Goal: Task Accomplishment & Management: Use online tool/utility

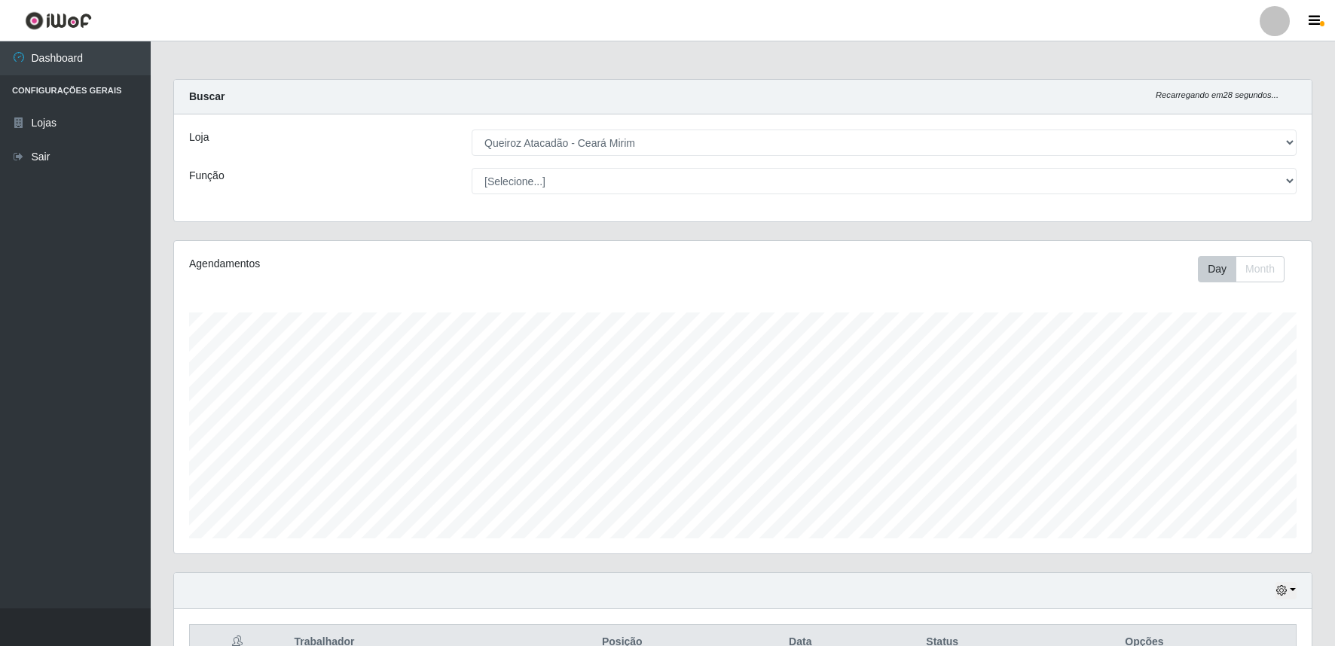
select select "465"
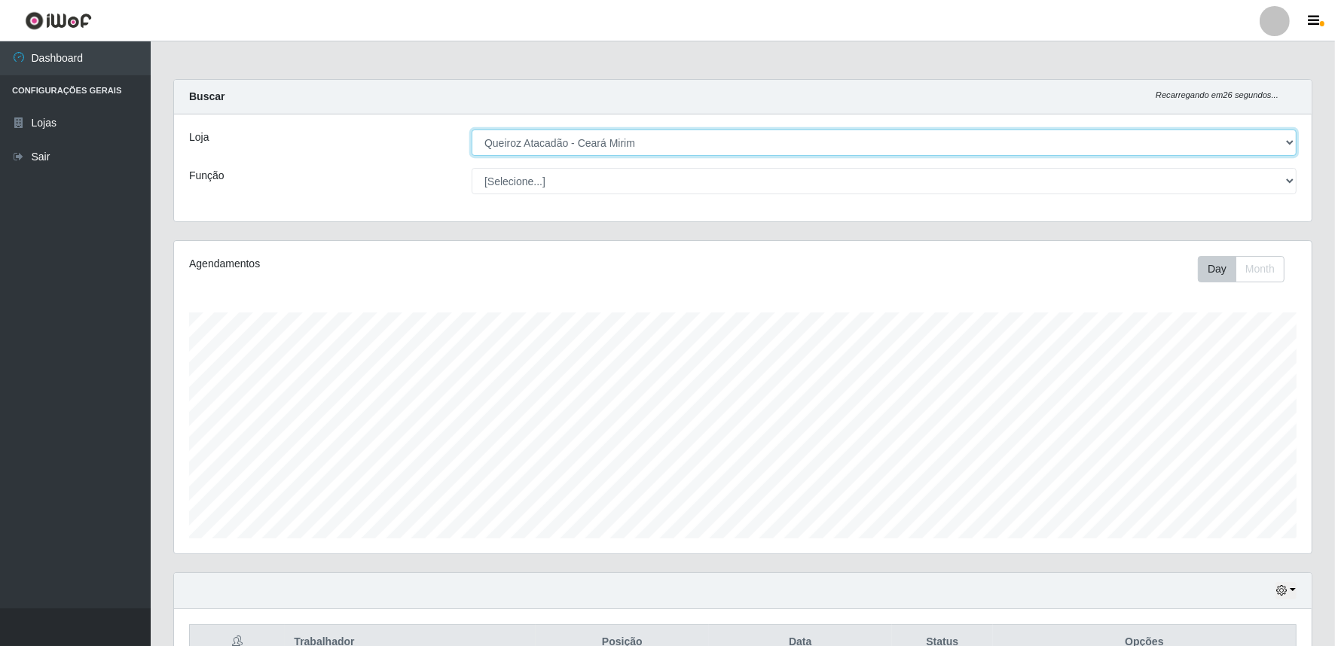
click at [603, 136] on select "[Selecione...] Queiroz Atacadão - Ceará Mirim" at bounding box center [884, 143] width 825 height 26
click at [472, 130] on select "[Selecione...] Queiroz Atacadão - Ceará Mirim" at bounding box center [884, 143] width 825 height 26
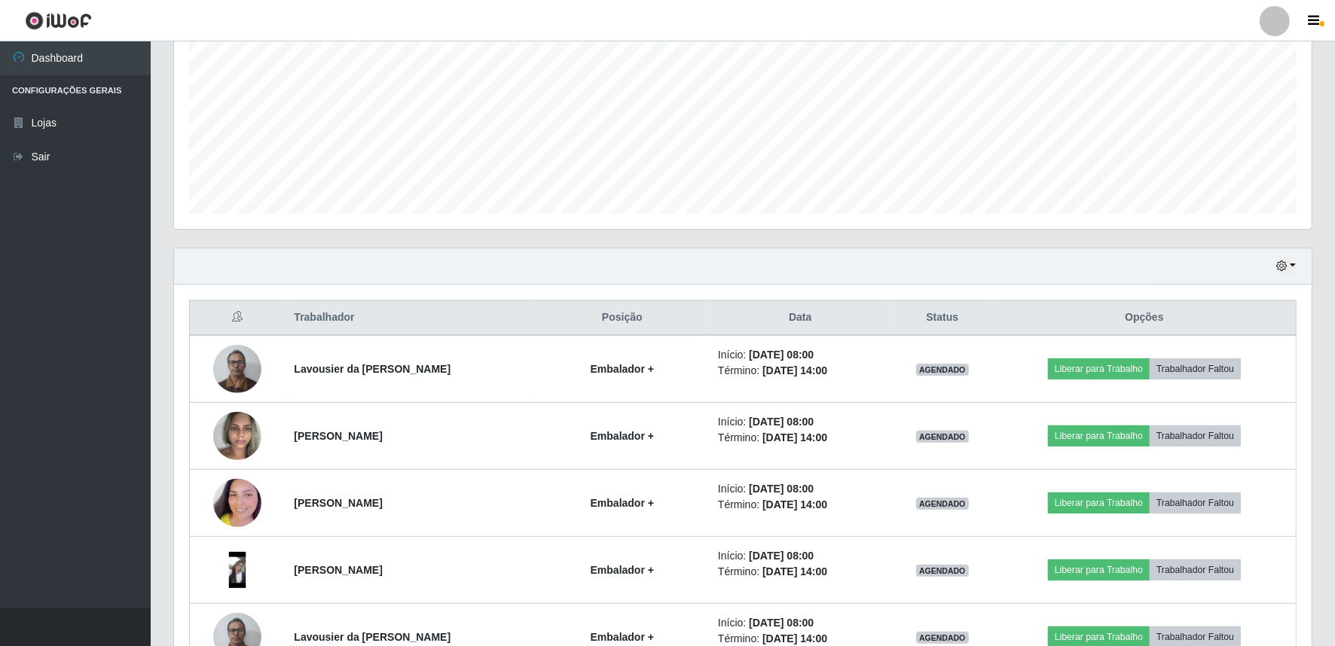
scroll to position [335, 0]
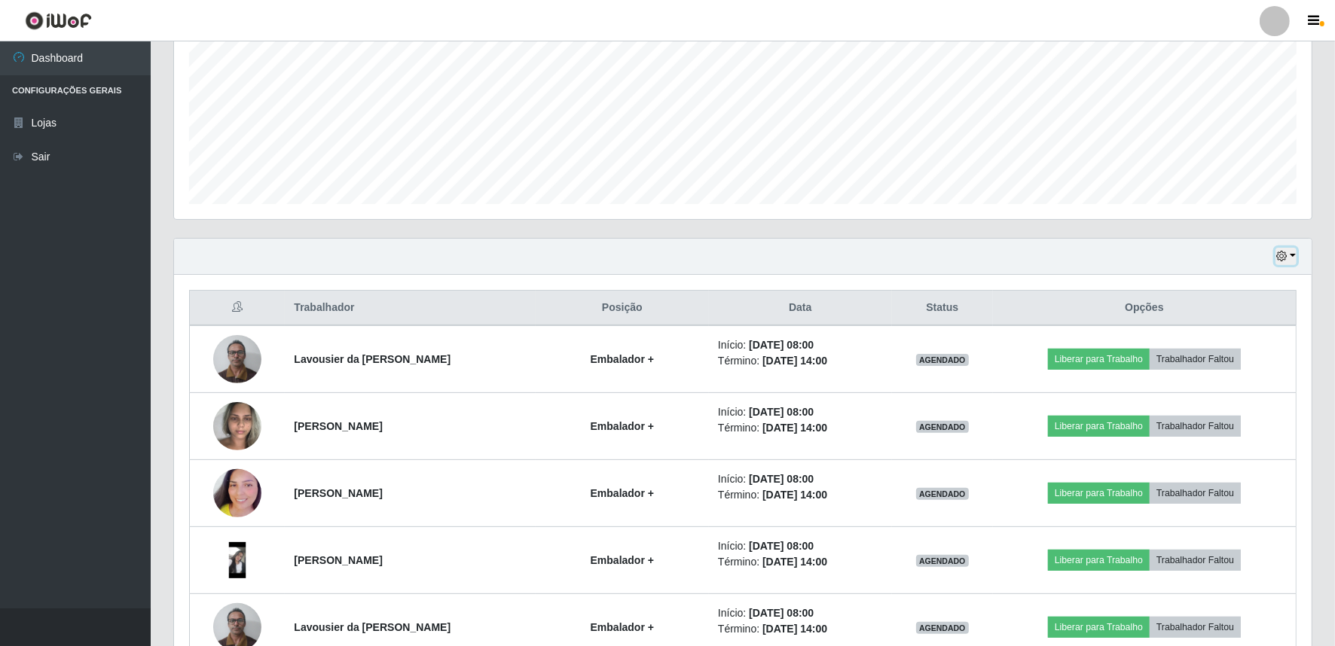
click at [1286, 257] on icon "button" at bounding box center [1281, 256] width 11 height 11
click at [1211, 283] on button "Hoje" at bounding box center [1235, 283] width 119 height 32
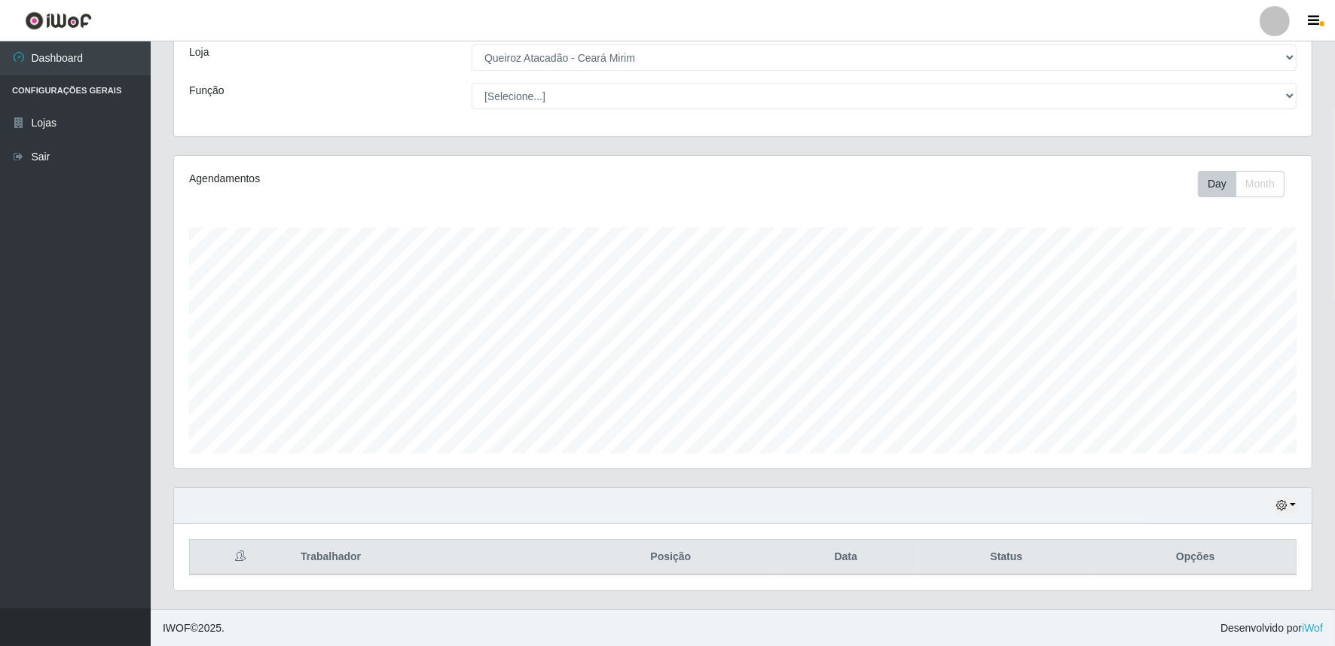
scroll to position [220, 0]
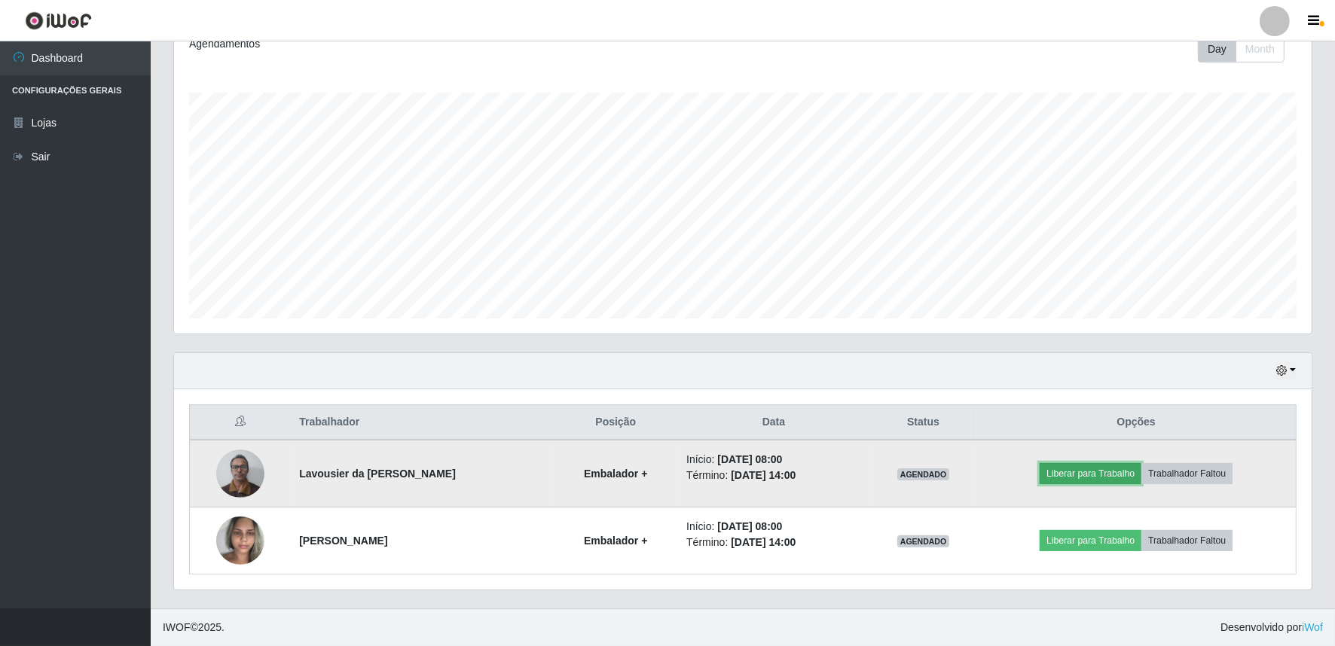
click at [1115, 477] on button "Liberar para Trabalho" at bounding box center [1091, 473] width 102 height 21
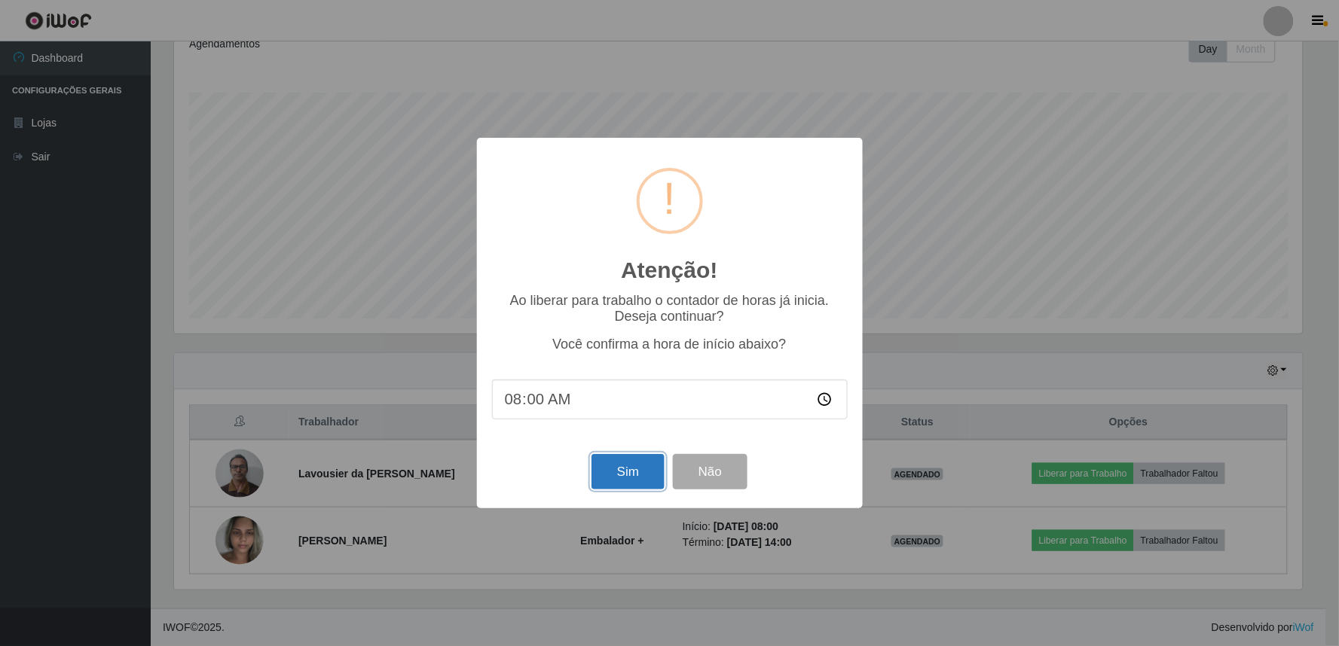
click at [626, 472] on button "Sim" at bounding box center [627, 471] width 73 height 35
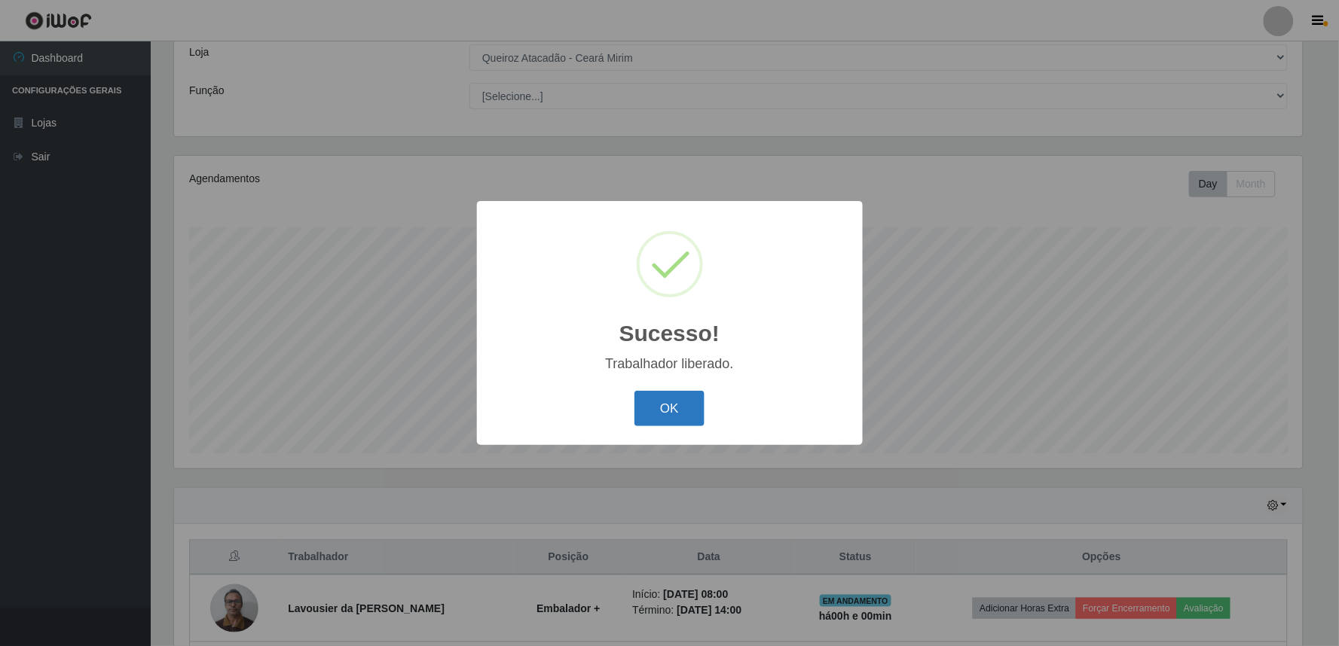
click at [652, 408] on button "OK" at bounding box center [669, 408] width 70 height 35
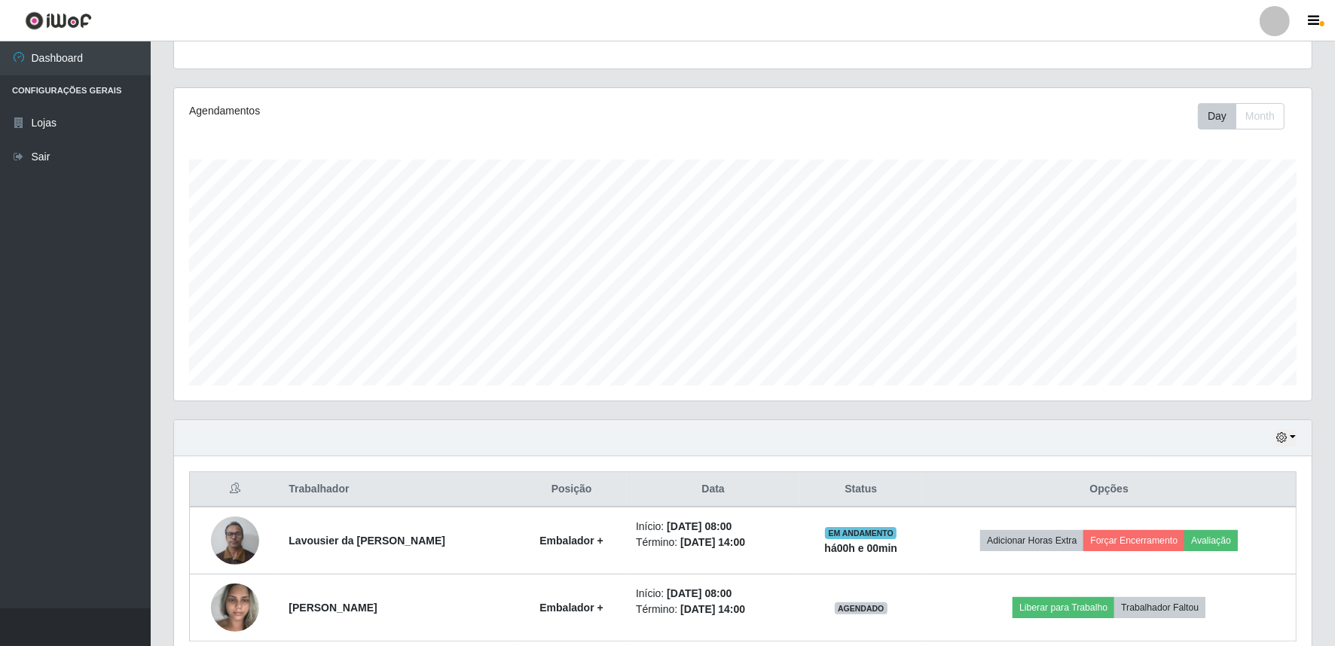
scroll to position [220, 0]
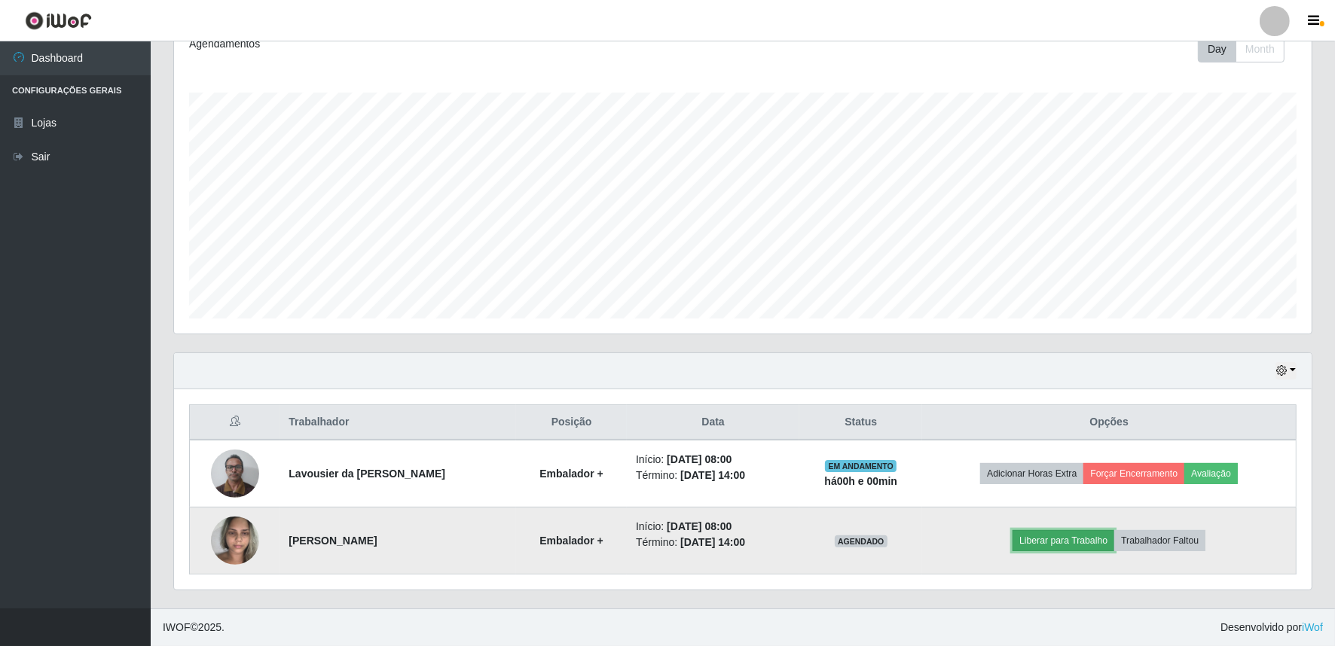
click at [1071, 545] on button "Liberar para Trabalho" at bounding box center [1064, 540] width 102 height 21
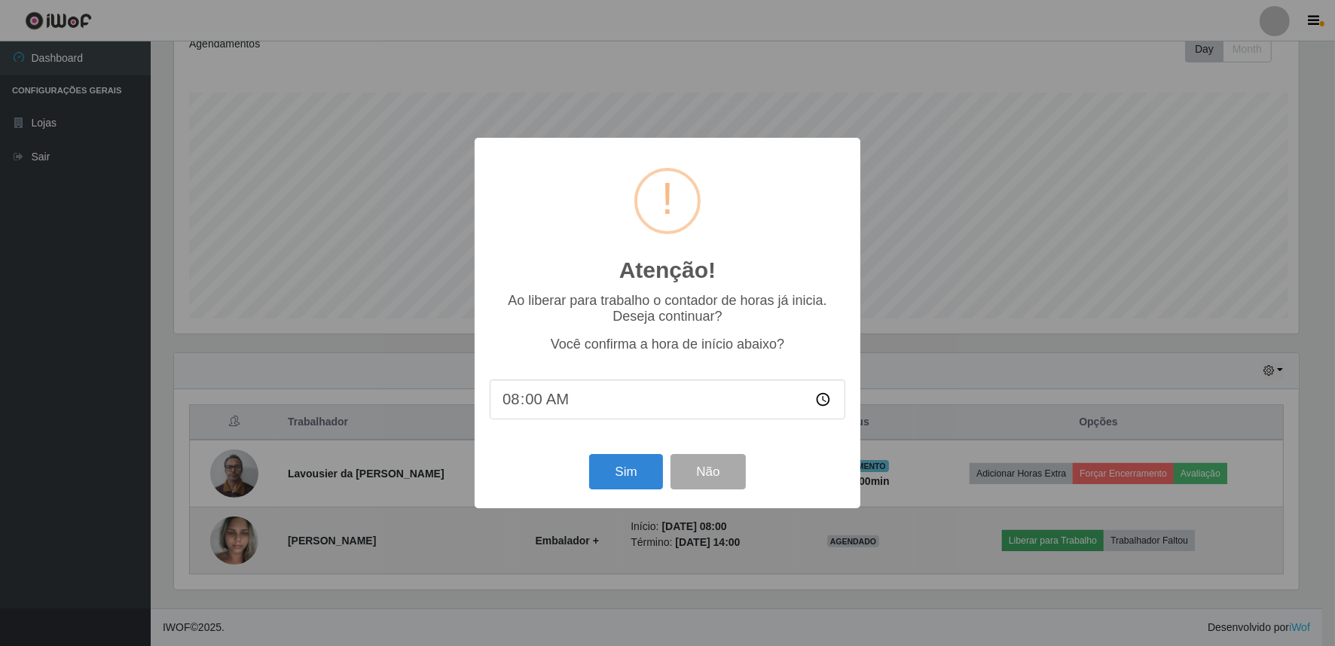
scroll to position [312, 1128]
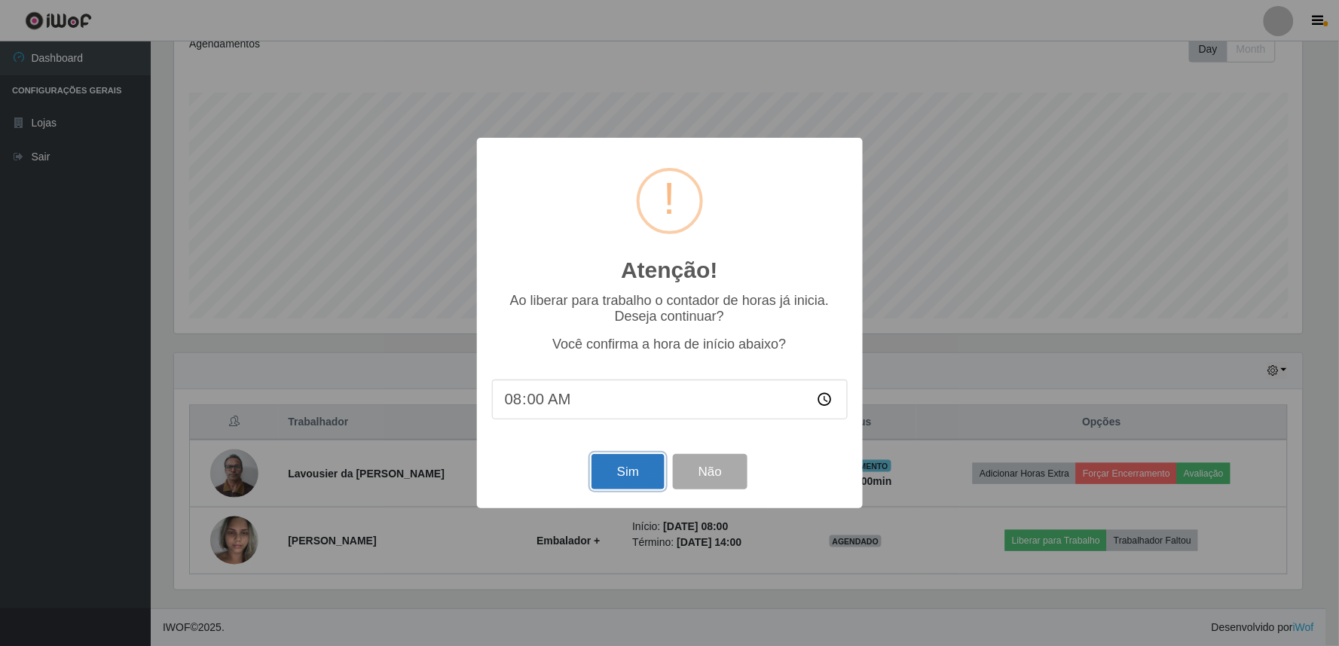
click at [630, 470] on button "Sim" at bounding box center [627, 471] width 73 height 35
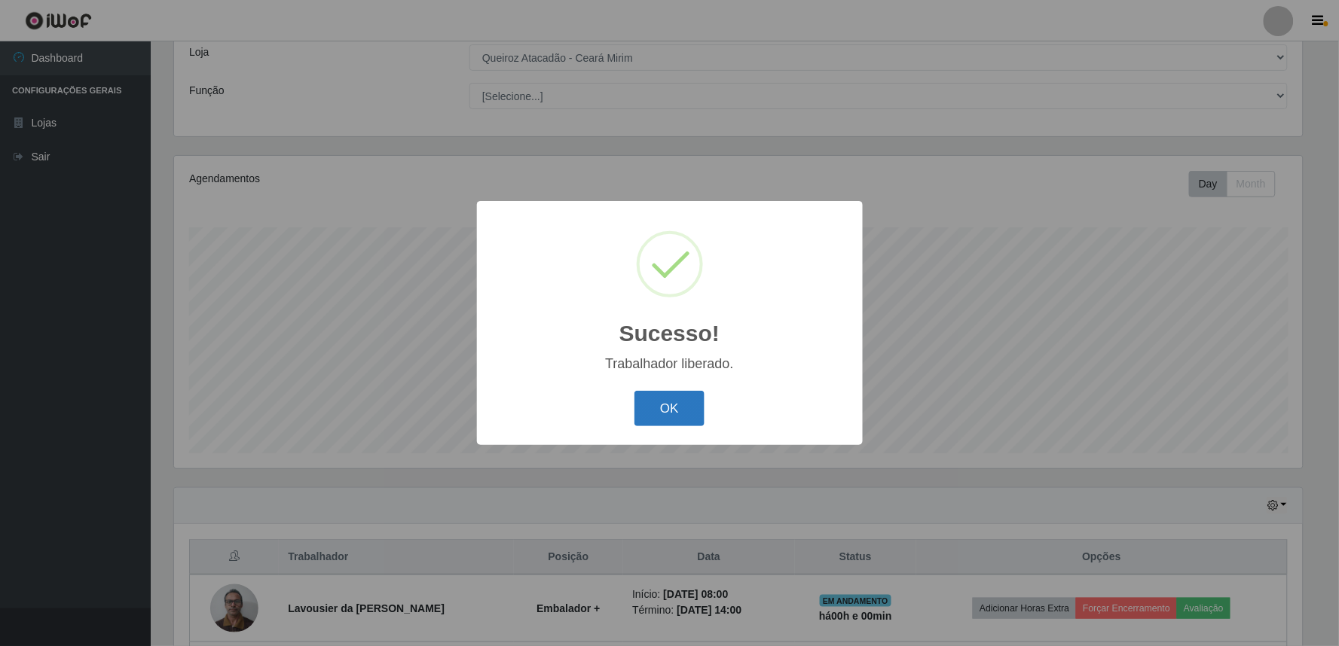
click at [691, 401] on button "OK" at bounding box center [669, 408] width 70 height 35
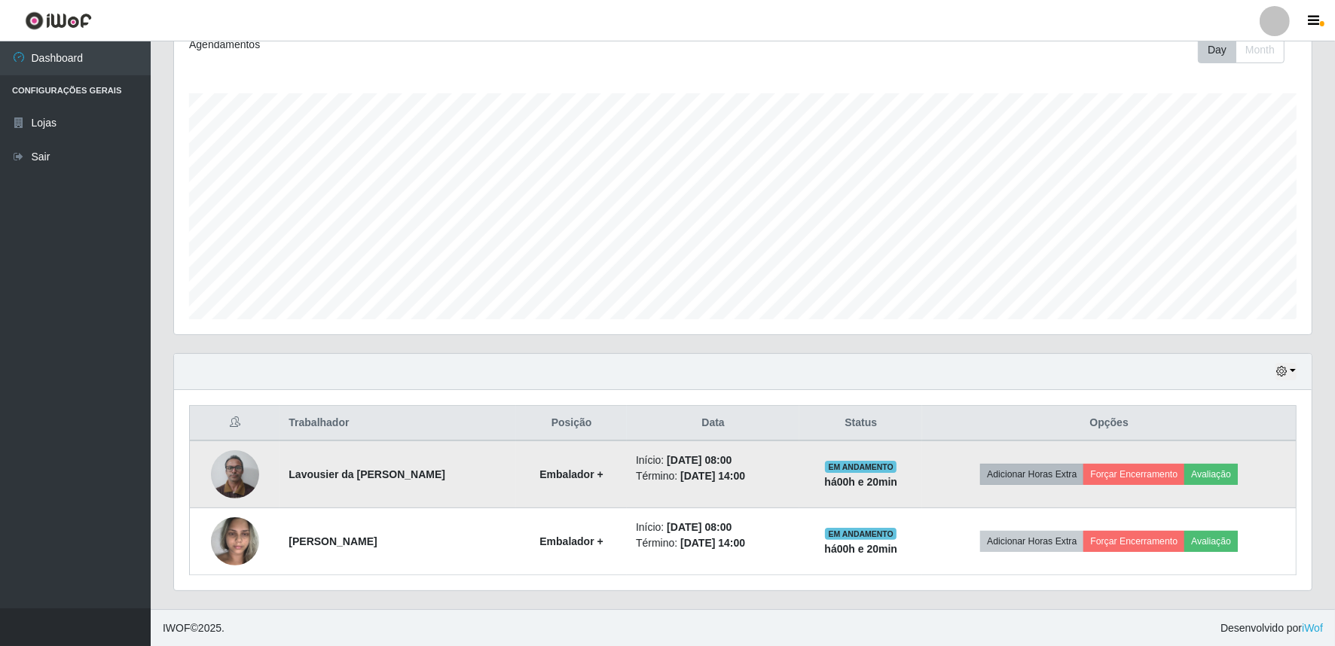
scroll to position [220, 0]
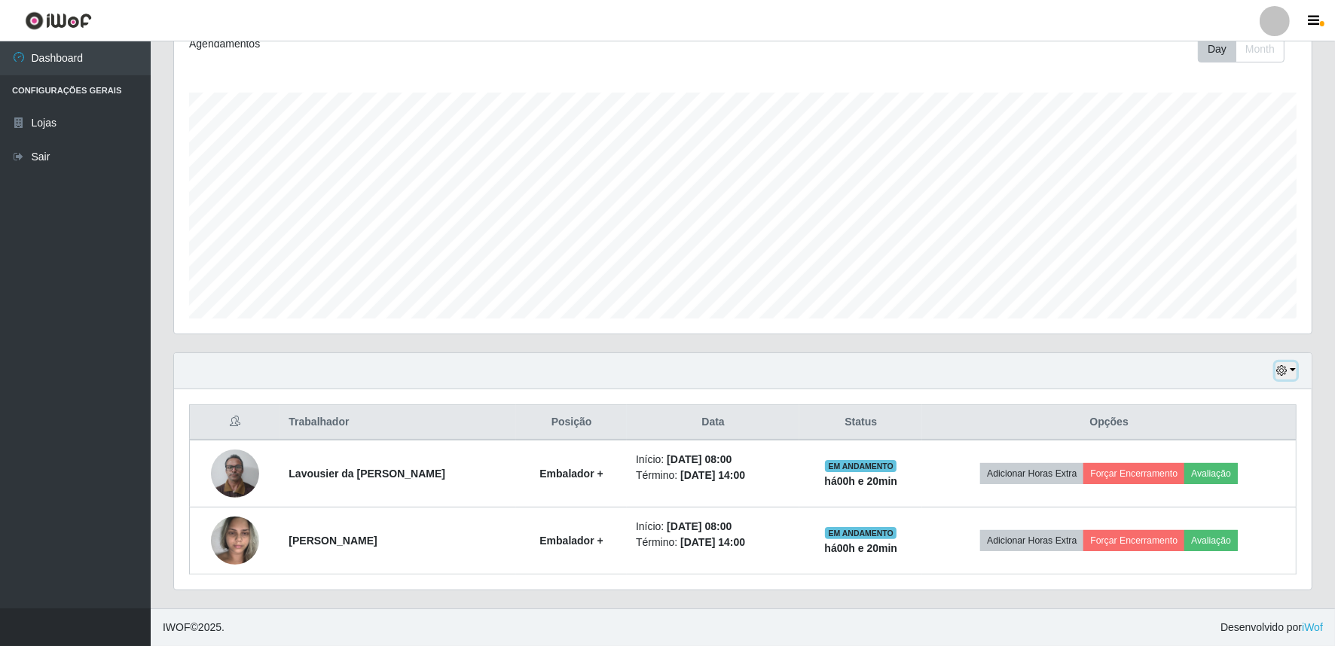
click at [1293, 371] on button "button" at bounding box center [1286, 370] width 21 height 17
click at [1261, 431] on button "1 dia" at bounding box center [1235, 430] width 119 height 32
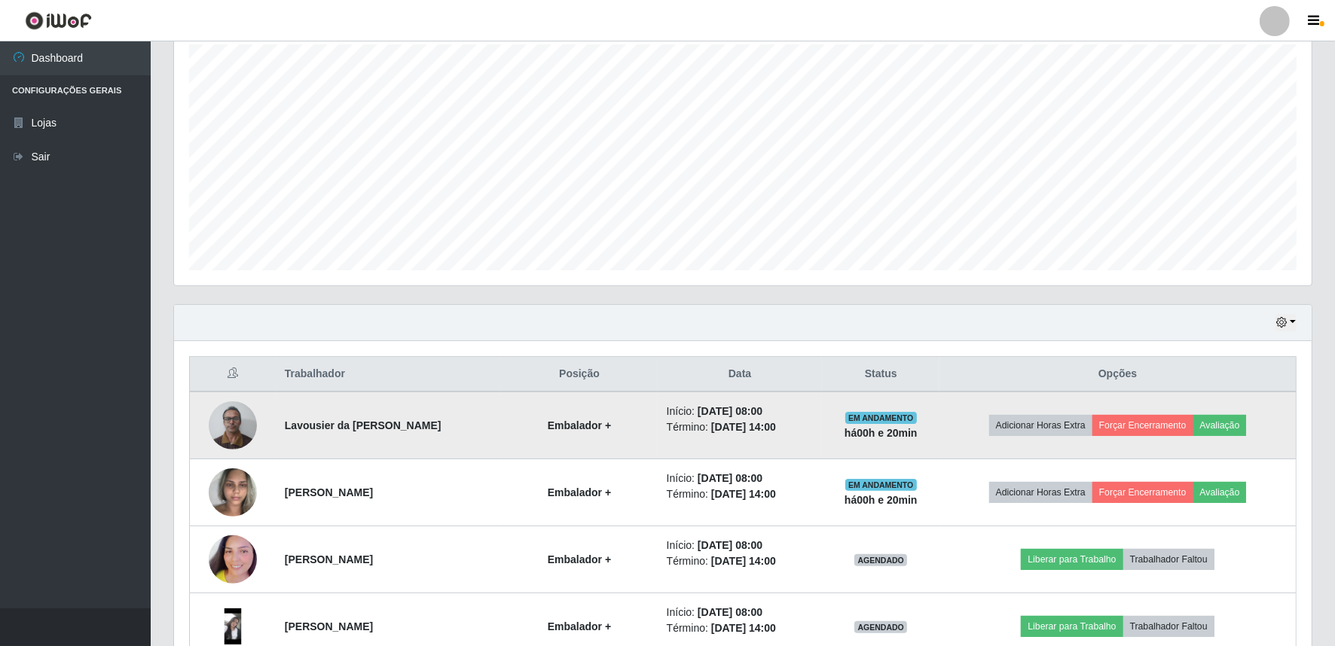
scroll to position [264, 0]
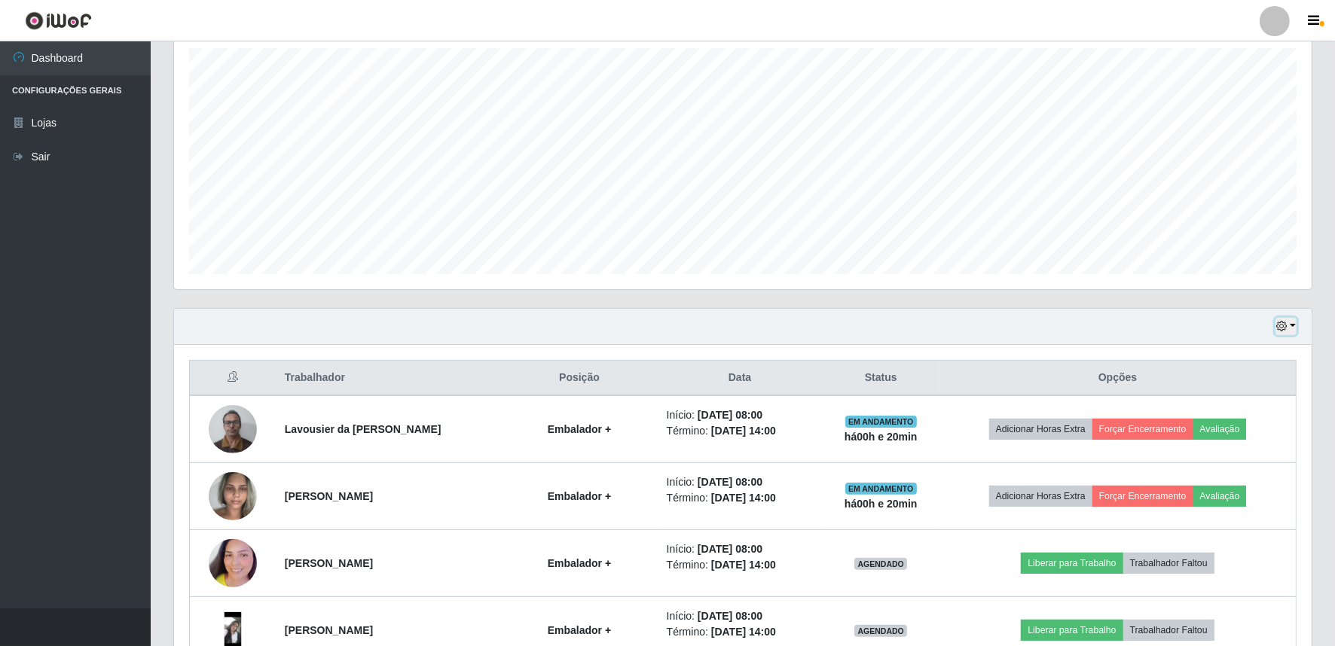
click at [1294, 329] on button "button" at bounding box center [1286, 326] width 21 height 17
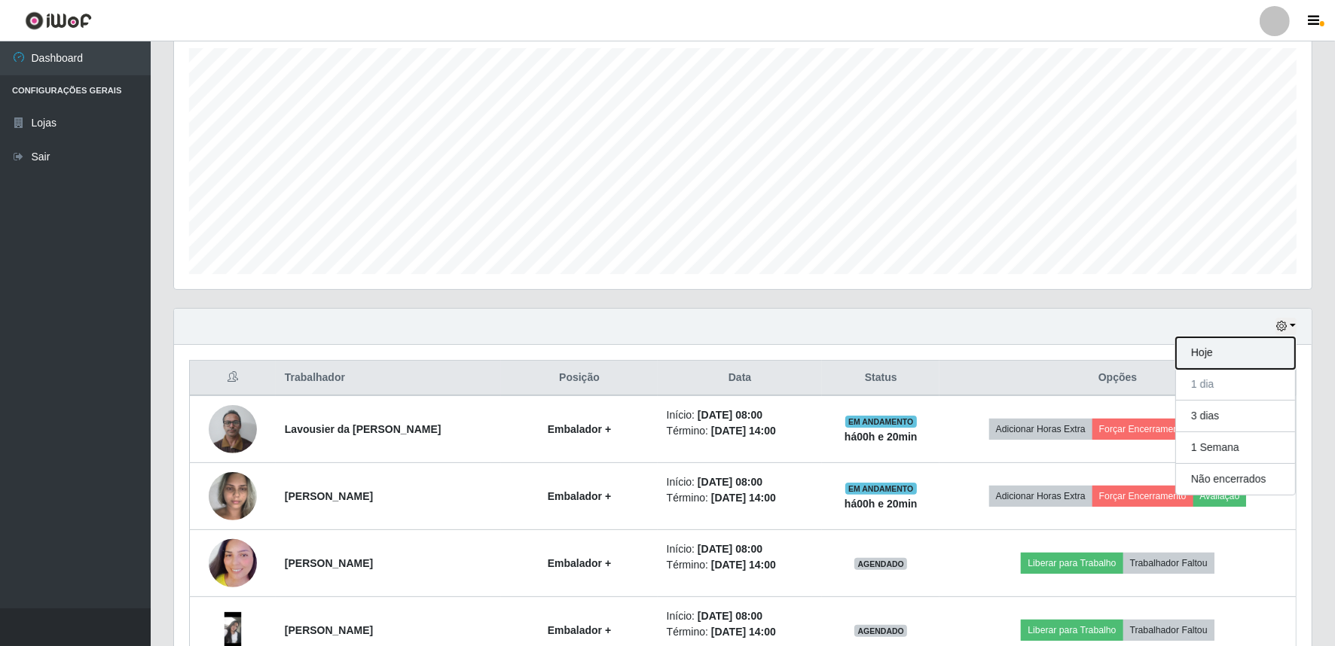
click at [1216, 359] on button "Hoje" at bounding box center [1235, 354] width 119 height 32
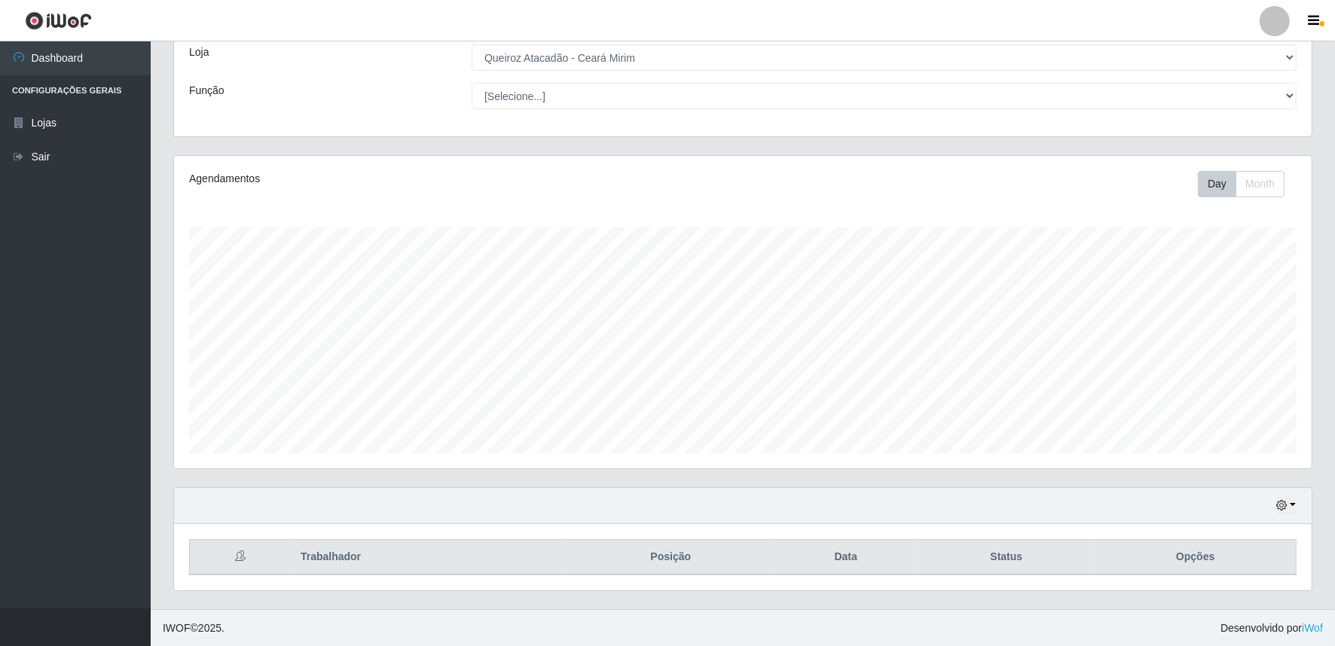
scroll to position [220, 0]
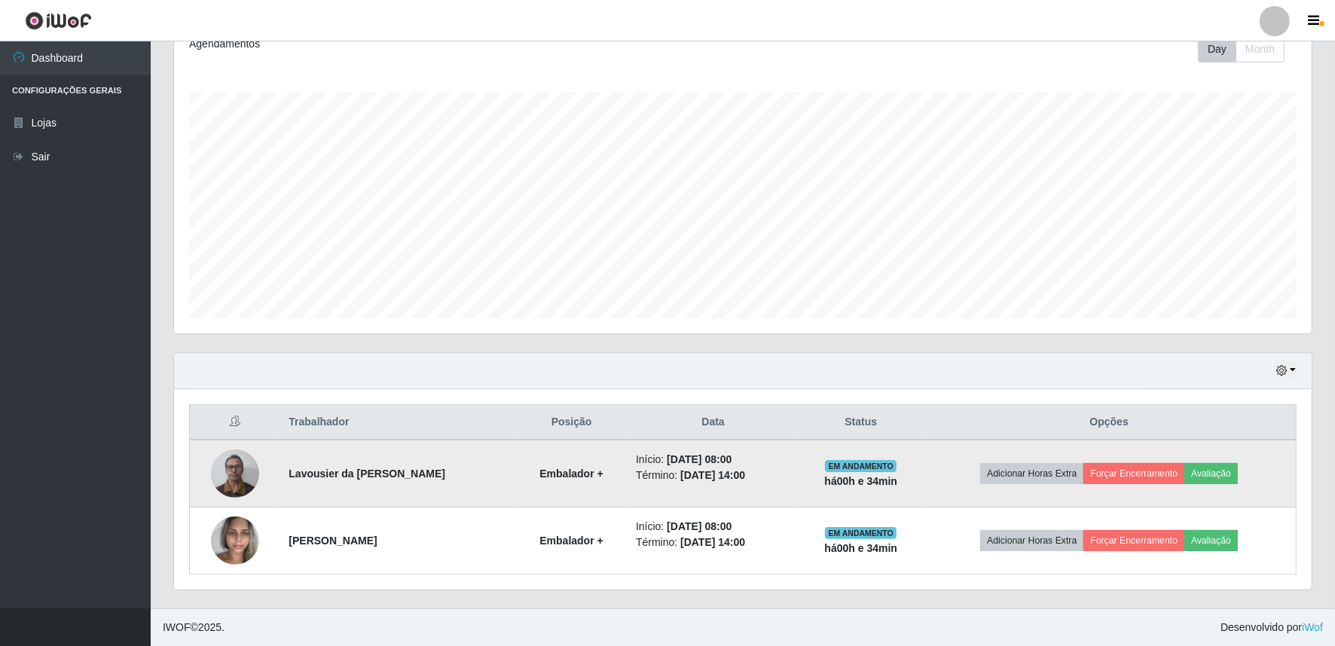
click at [1071, 454] on td "Adicionar Horas Extra Forçar Encerramento Avaliação" at bounding box center [1109, 474] width 374 height 68
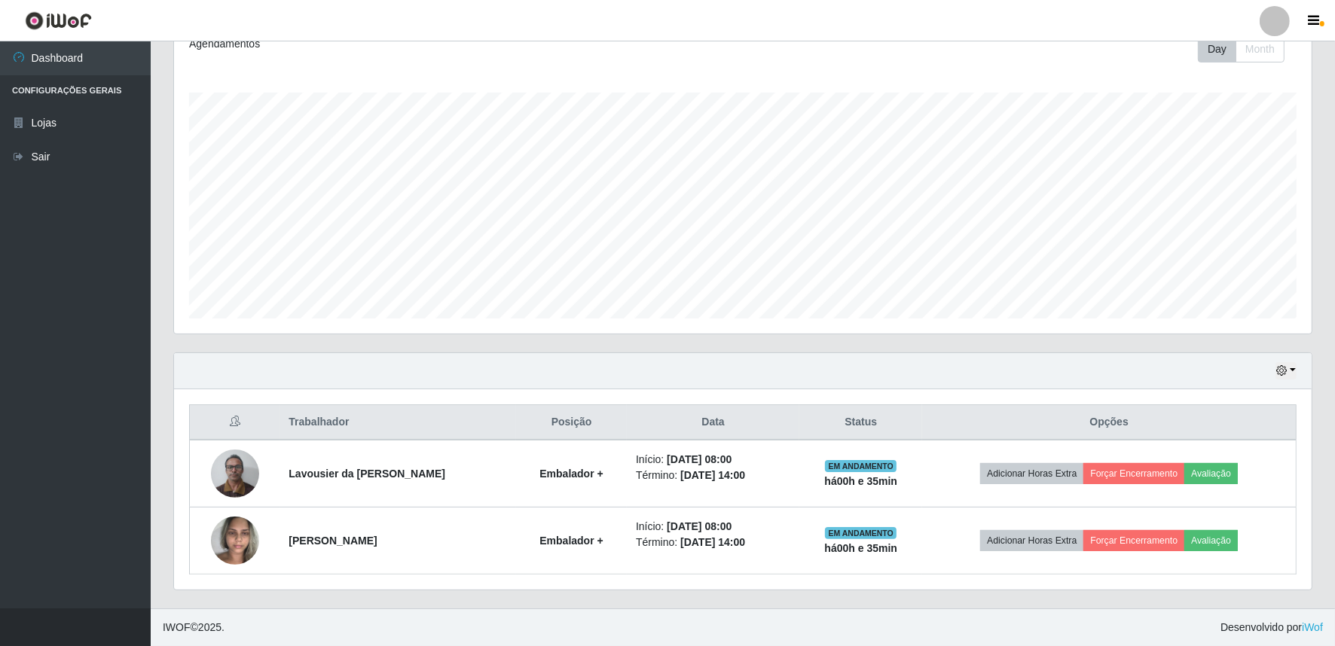
click at [1097, 433] on th "Opções" at bounding box center [1109, 422] width 374 height 35
